Goal: Task Accomplishment & Management: Manage account settings

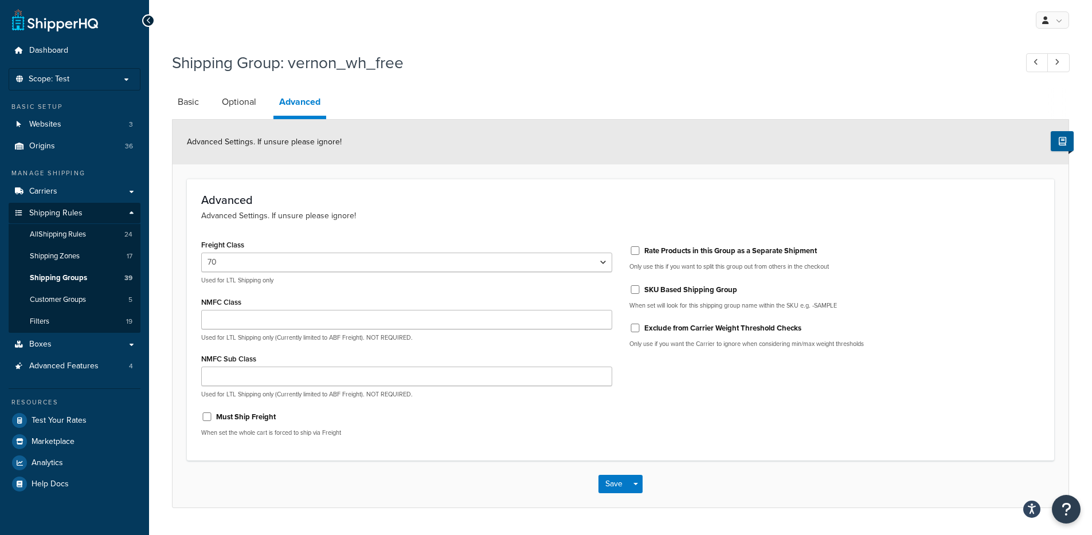
select select "70"
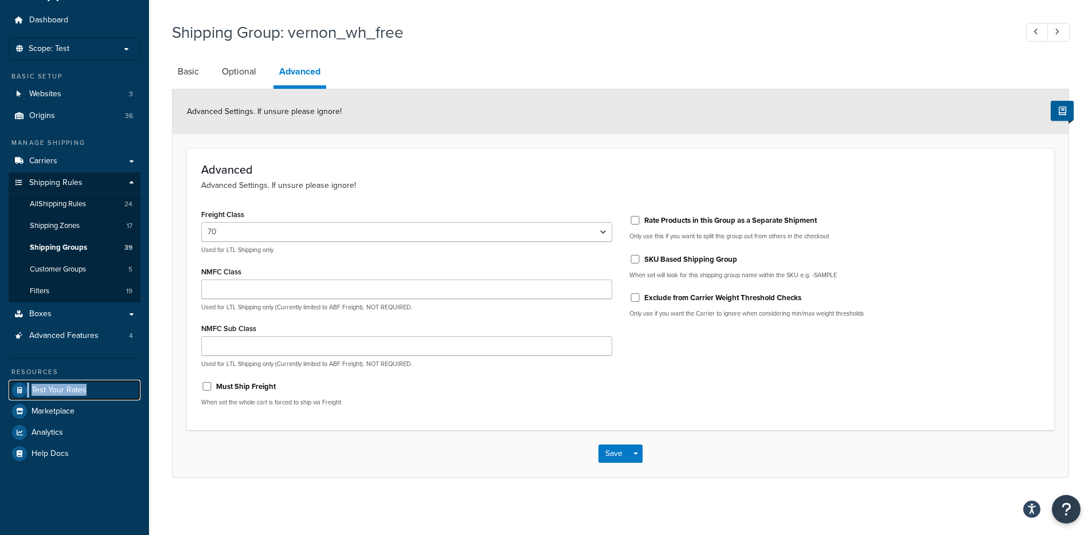
scroll to position [30, 0]
click at [225, 85] on link "Optional" at bounding box center [239, 72] width 46 height 28
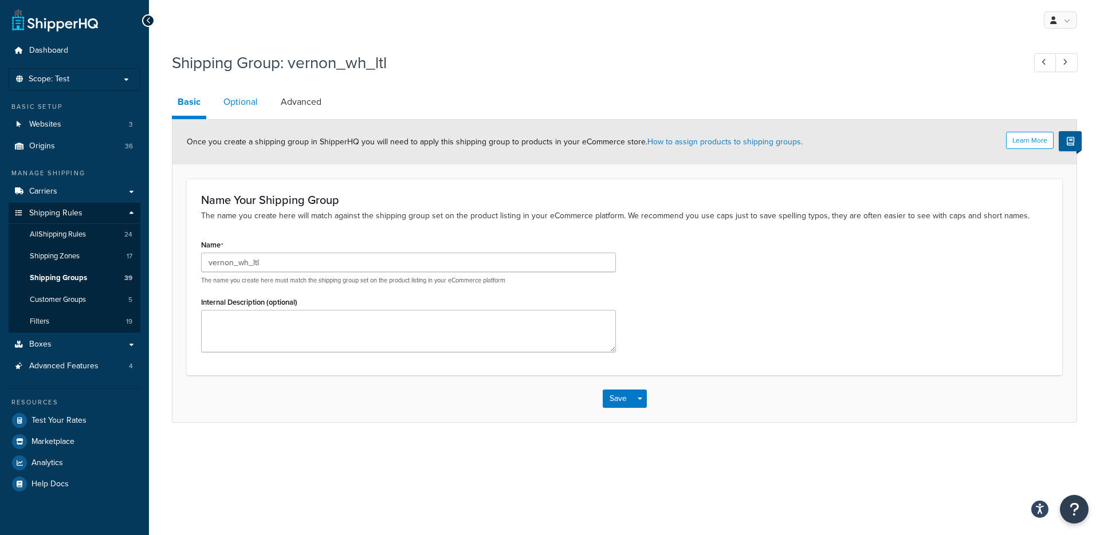
click at [233, 89] on link "Optional" at bounding box center [241, 102] width 46 height 28
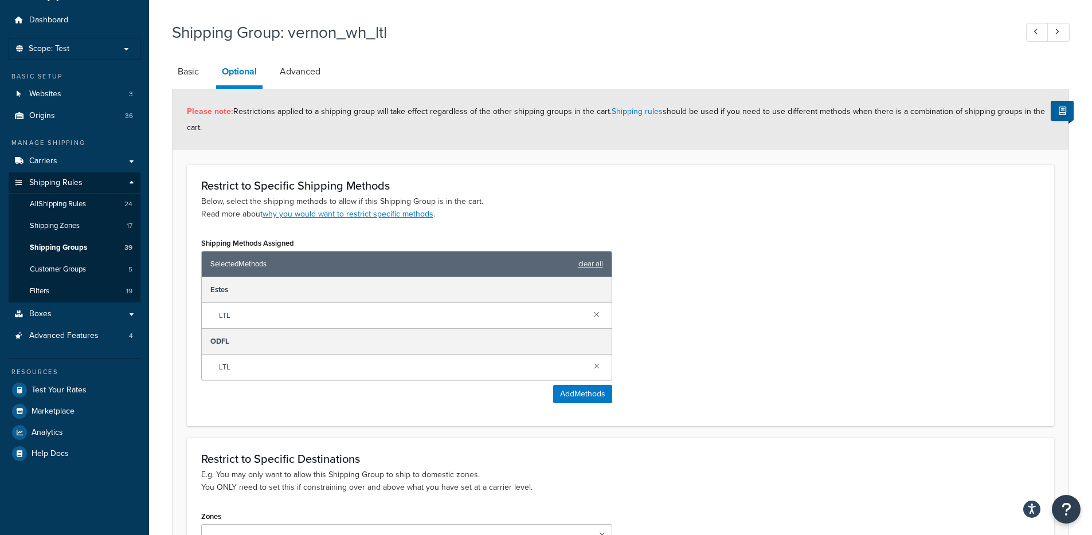
scroll to position [31, 0]
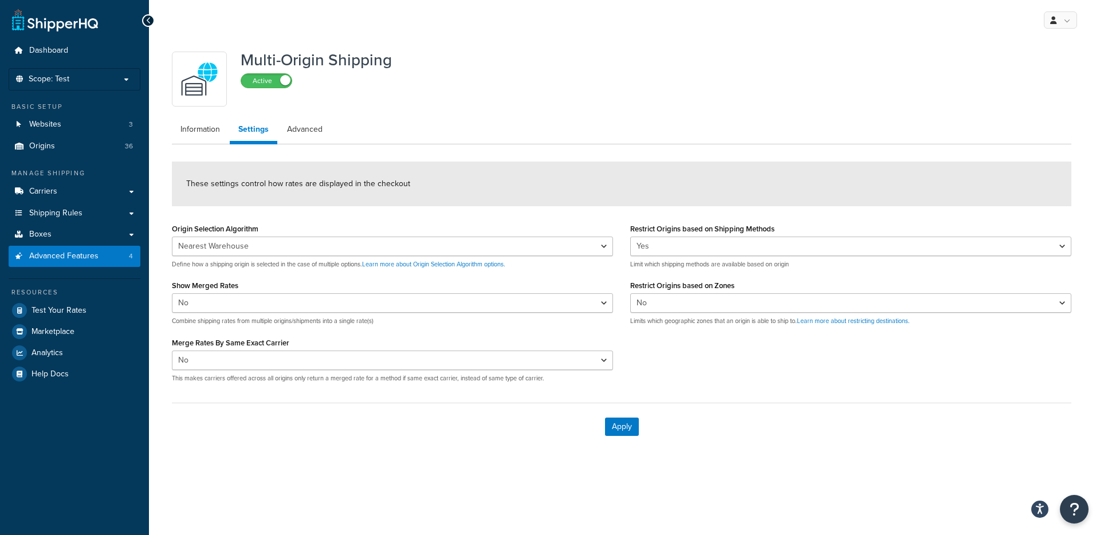
select select "false"
click at [71, 184] on link "Carriers" at bounding box center [75, 191] width 132 height 21
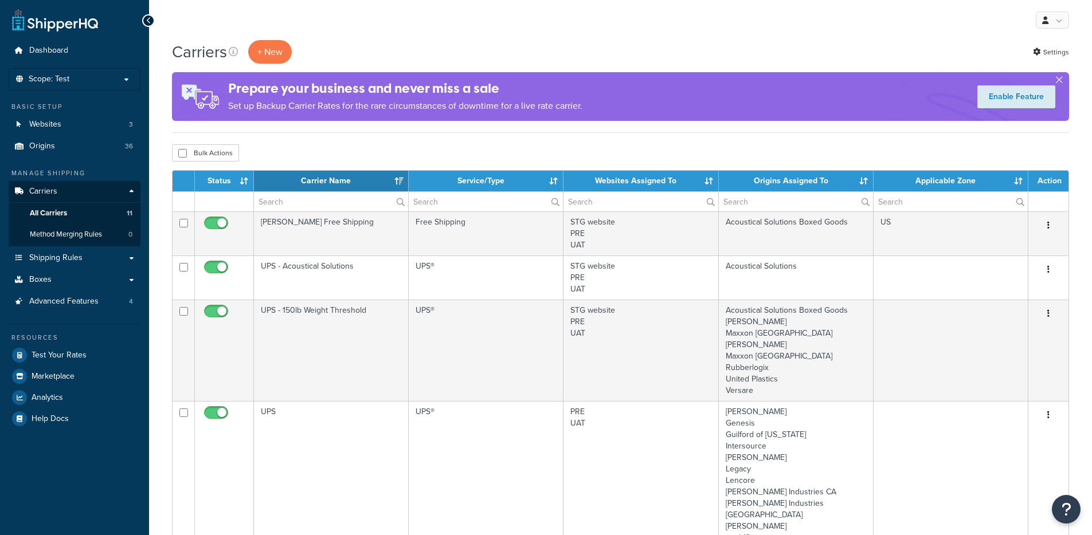
select select "15"
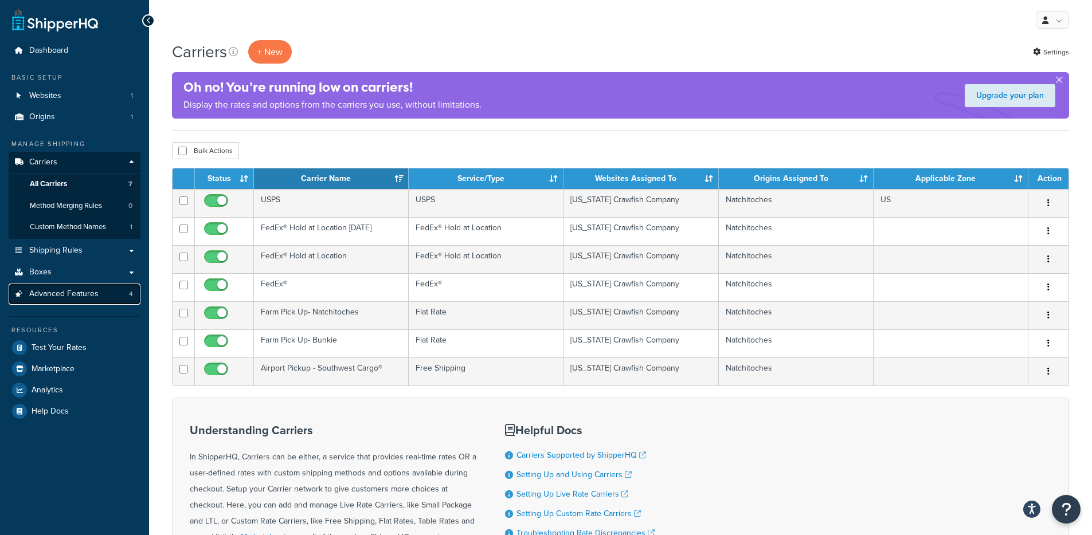
click at [72, 299] on span "Advanced Features" at bounding box center [63, 294] width 69 height 10
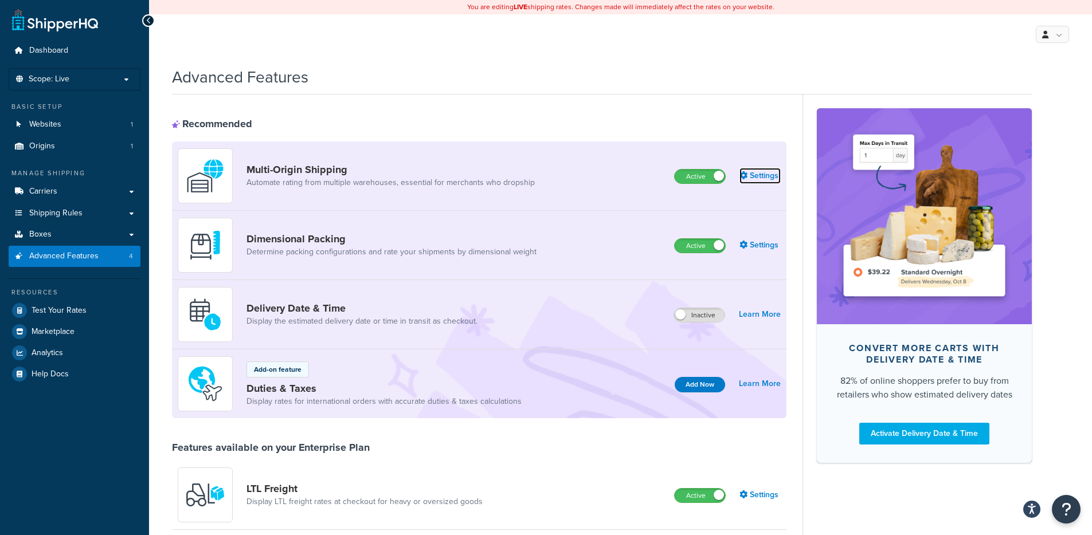
click at [763, 179] on link "Settings" at bounding box center [759, 176] width 41 height 16
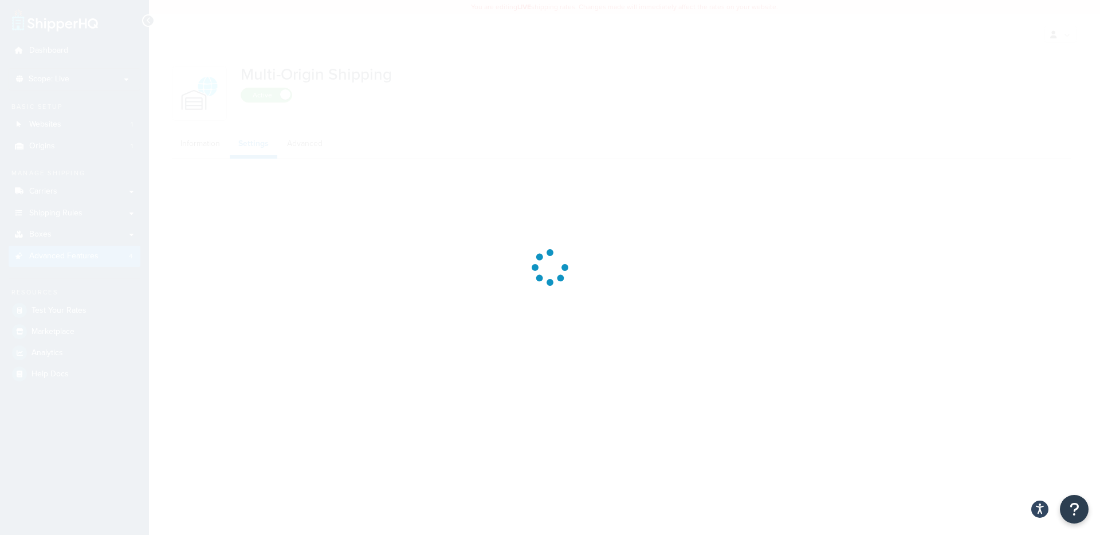
select select "false"
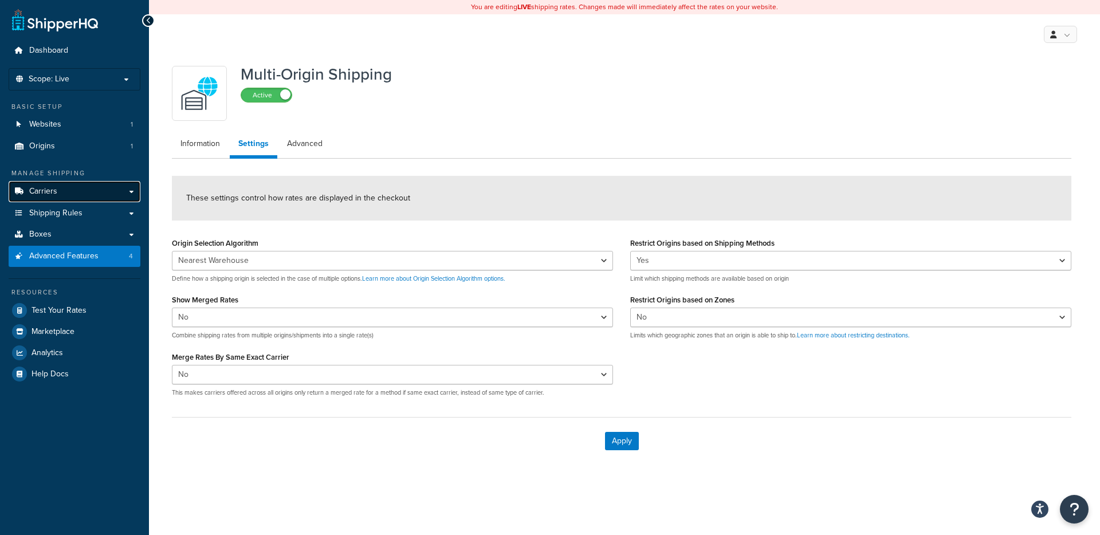
click at [55, 190] on span "Carriers" at bounding box center [43, 192] width 28 height 10
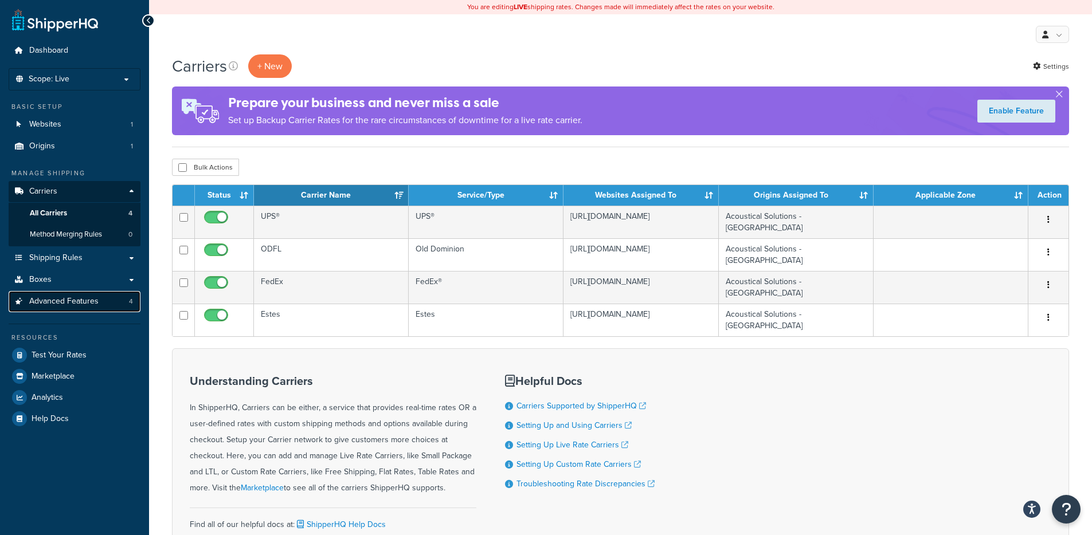
click at [61, 303] on span "Advanced Features" at bounding box center [63, 302] width 69 height 10
